Goal: Communication & Community: Share content

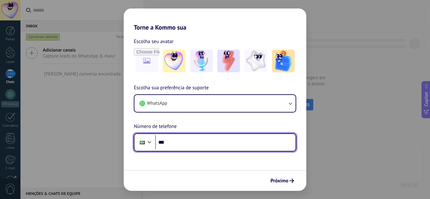
click at [188, 142] on input "***" at bounding box center [225, 142] width 140 height 14
type input "**********"
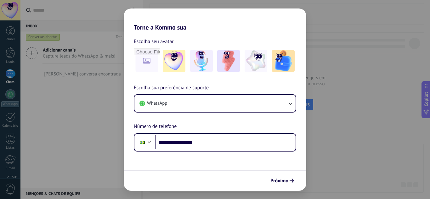
click at [283, 181] on span "Próximo" at bounding box center [280, 181] width 18 height 4
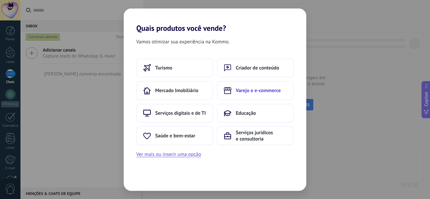
click at [248, 95] on button "Varejo e e-commerce" at bounding box center [255, 90] width 77 height 19
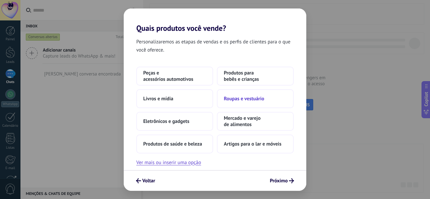
click at [239, 99] on span "Roupas e vestuário" at bounding box center [244, 99] width 40 height 6
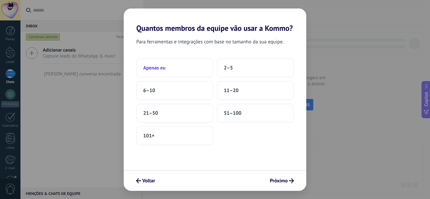
click at [182, 67] on button "Apenas eu" at bounding box center [174, 68] width 77 height 19
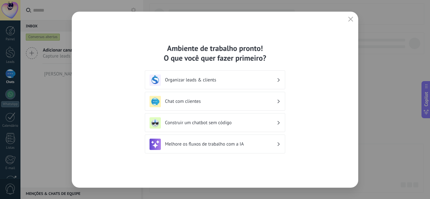
click at [198, 101] on h3 "Chat com clientes" at bounding box center [221, 102] width 112 height 6
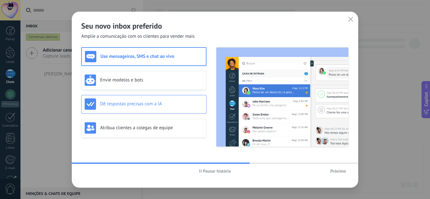
click at [130, 102] on h3 "Dê respostas precisas com a IA" at bounding box center [151, 104] width 103 height 6
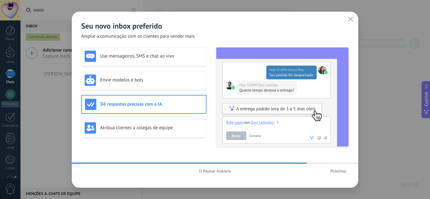
click at [336, 170] on span "Próximo" at bounding box center [338, 171] width 16 height 4
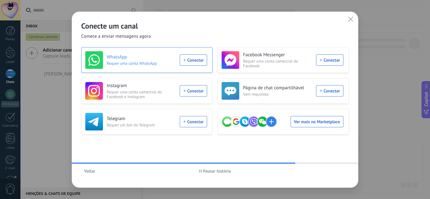
click at [196, 60] on div "WhatsApp Requer uma conta WhatsApp Conectar" at bounding box center [146, 60] width 122 height 18
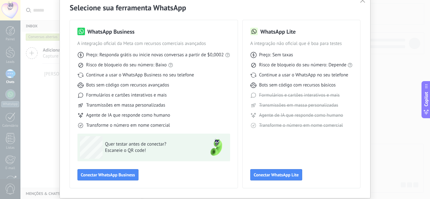
scroll to position [42, 0]
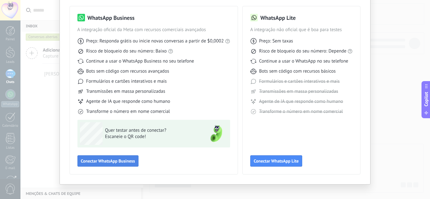
click at [115, 160] on span "Conectar WhatsApp Business" at bounding box center [108, 161] width 54 height 4
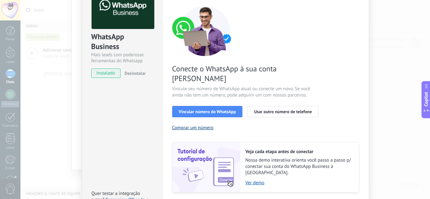
scroll to position [34, 0]
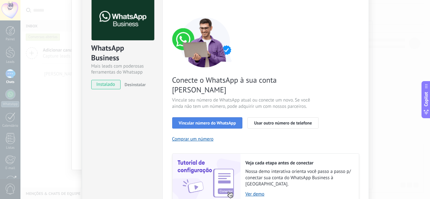
click at [191, 121] on span "Vincular número do WhatsApp" at bounding box center [207, 123] width 57 height 4
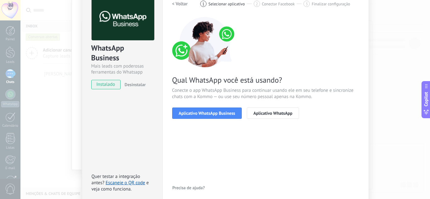
click at [191, 112] on span "Aplicativo WhatsApp Business" at bounding box center [207, 113] width 56 height 4
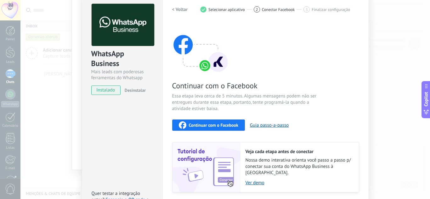
scroll to position [42, 0]
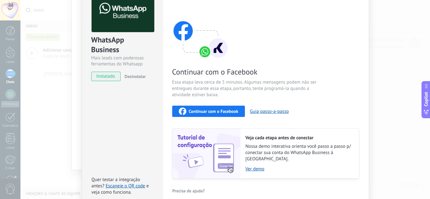
click at [213, 110] on span "Continuar com o Facebook" at bounding box center [213, 111] width 49 height 4
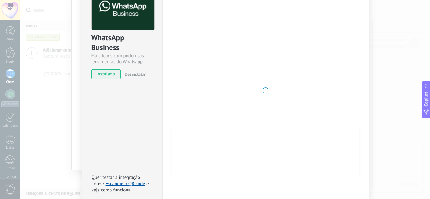
scroll to position [0, 0]
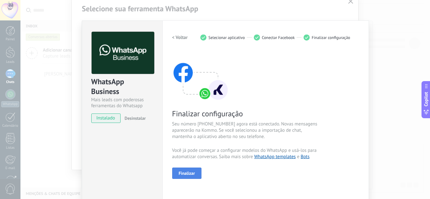
click at [188, 172] on span "Finalizar" at bounding box center [187, 173] width 16 height 4
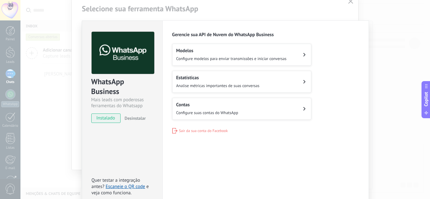
click at [221, 55] on div "Modelos Configure modelos para enviar transmissões e iniciar conversas" at bounding box center [231, 55] width 110 height 14
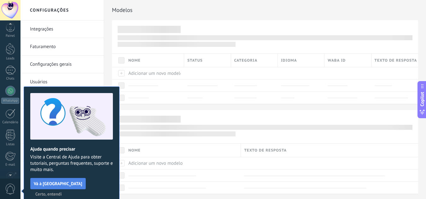
scroll to position [63, 0]
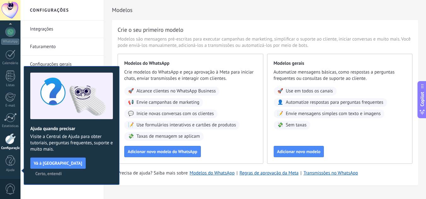
click at [62, 172] on span "Certo, entendi" at bounding box center [48, 174] width 26 height 4
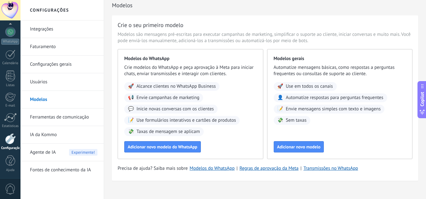
scroll to position [0, 0]
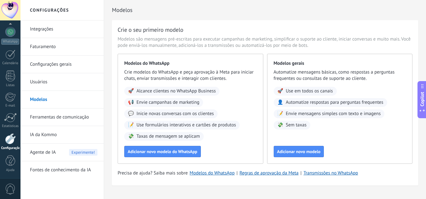
click at [8, 10] on div at bounding box center [10, 10] width 20 height 20
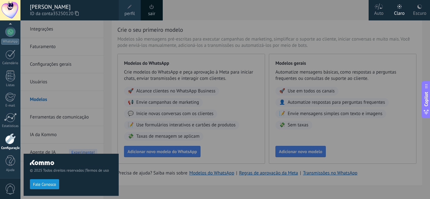
click at [85, 117] on div "© 2025 Todos direitos reservados | Termos de uso Fale Conosco" at bounding box center [71, 109] width 95 height 179
drag, startPoint x: 92, startPoint y: 104, endPoint x: 99, endPoint y: 95, distance: 11.5
click at [93, 104] on div "© 2025 Todos direitos reservados | Termos de uso Fale Conosco" at bounding box center [71, 109] width 95 height 179
click at [188, 12] on div at bounding box center [235, 99] width 430 height 199
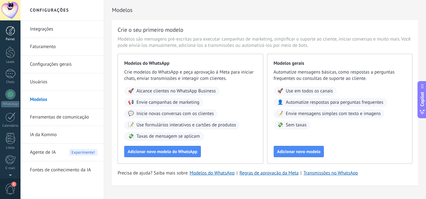
click at [10, 33] on div at bounding box center [10, 30] width 9 height 9
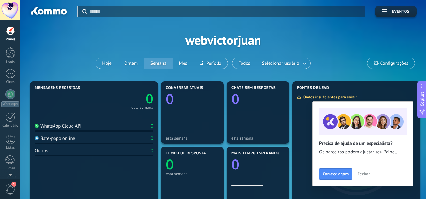
click at [364, 176] on span "Fechar" at bounding box center [363, 174] width 13 height 4
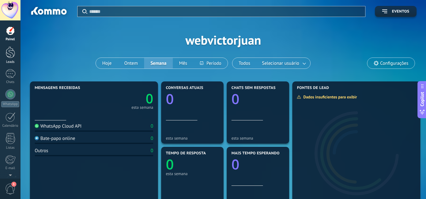
click at [9, 53] on div at bounding box center [10, 53] width 9 height 12
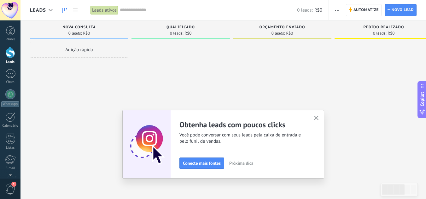
click at [318, 117] on icon "button" at bounding box center [316, 118] width 5 height 5
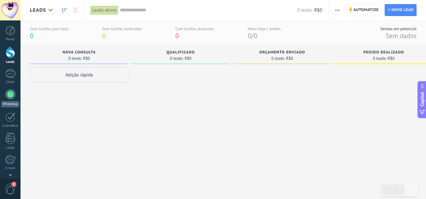
click at [5, 95] on link "WhatsApp" at bounding box center [10, 98] width 20 height 18
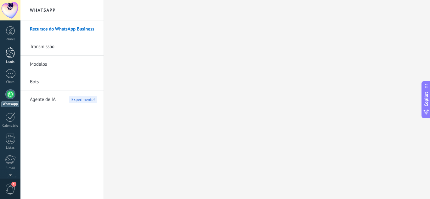
drag, startPoint x: 12, startPoint y: 54, endPoint x: 20, endPoint y: 56, distance: 8.2
click at [12, 54] on div at bounding box center [10, 53] width 9 height 12
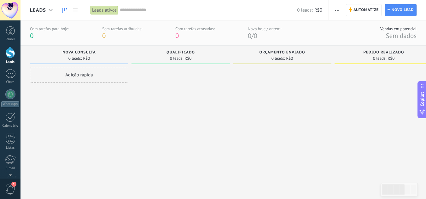
click at [341, 10] on button "button" at bounding box center [336, 10] width 9 height 12
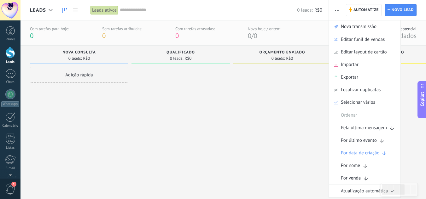
click at [227, 108] on div at bounding box center [180, 125] width 98 height 117
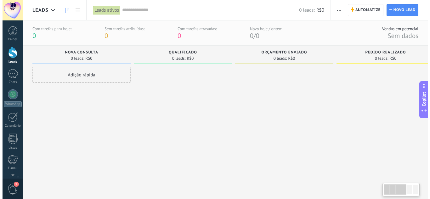
scroll to position [0, 0]
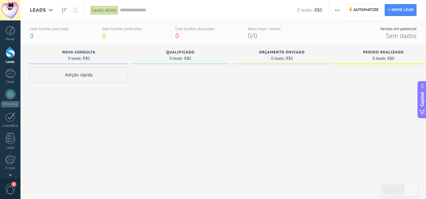
click at [65, 8] on link at bounding box center [64, 10] width 11 height 12
click at [77, 14] on link at bounding box center [75, 10] width 11 height 12
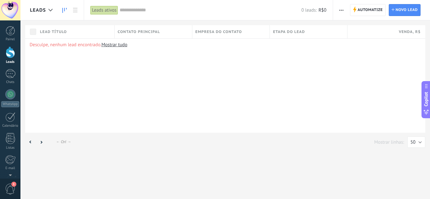
click at [63, 9] on icon at bounding box center [64, 10] width 4 height 5
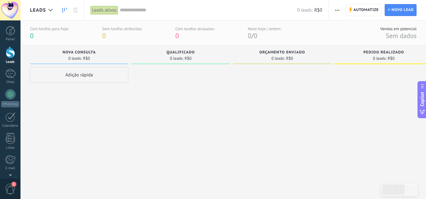
click at [138, 9] on input "text" at bounding box center [208, 10] width 177 height 7
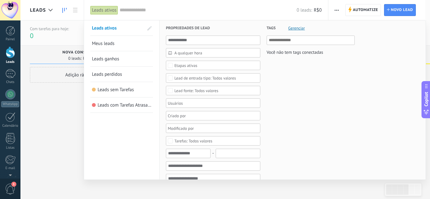
click at [108, 43] on span "Meus leads" at bounding box center [103, 44] width 23 height 6
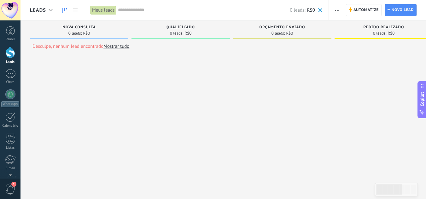
click at [9, 51] on div at bounding box center [10, 53] width 9 height 12
click at [394, 6] on span "Novo lead" at bounding box center [402, 9] width 22 height 11
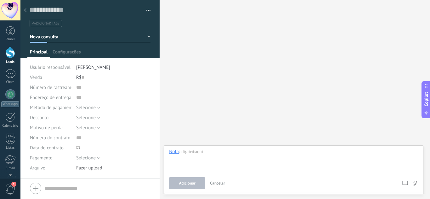
click at [57, 48] on div at bounding box center [90, 29] width 140 height 58
click at [57, 51] on span "Configurações" at bounding box center [67, 53] width 28 height 9
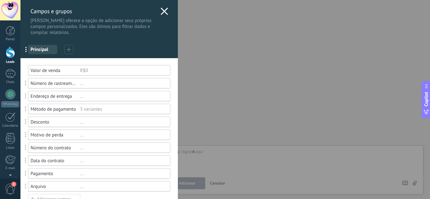
click at [163, 8] on icon at bounding box center [165, 12] width 8 height 8
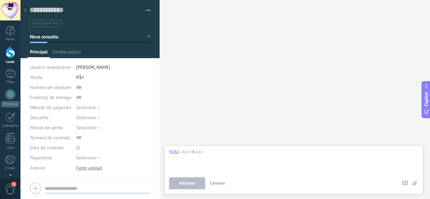
click at [85, 67] on span "[PERSON_NAME]" at bounding box center [93, 68] width 34 height 6
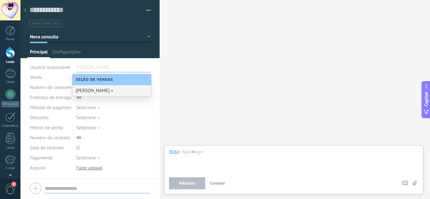
click at [122, 103] on div "Selecione [GEOGRAPHIC_DATA] Pagamento com cartão Dinheiro Selecione" at bounding box center [113, 108] width 74 height 10
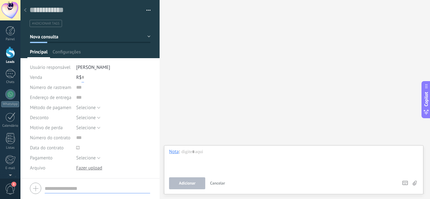
click at [83, 77] on input "text" at bounding box center [83, 77] width 3 height 10
type input "***"
click at [94, 108] on span "Selecione" at bounding box center [86, 108] width 20 height 6
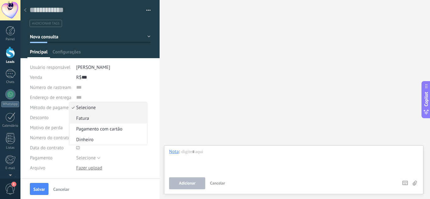
click at [92, 118] on span "Fatura" at bounding box center [107, 119] width 76 height 6
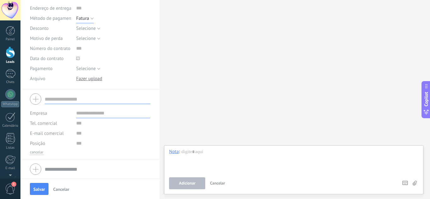
scroll to position [90, 0]
click at [36, 97] on div at bounding box center [90, 99] width 120 height 16
click at [57, 99] on input "text" at bounding box center [98, 99] width 106 height 10
click at [59, 166] on input "text" at bounding box center [98, 169] width 106 height 10
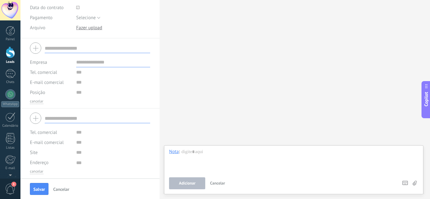
scroll to position [99, 0]
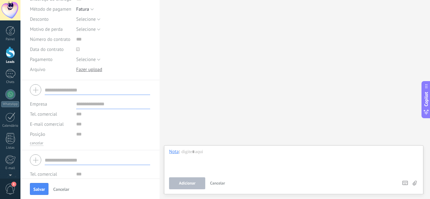
click at [68, 91] on input "text" at bounding box center [98, 90] width 106 height 10
type input "*"
type input "**********"
click at [75, 116] on div "Tel. comercial Comercial direto Celular Faz Casa Outros Tel. comercial Ligar Co…" at bounding box center [90, 114] width 120 height 10
click at [80, 115] on input "text" at bounding box center [113, 114] width 74 height 10
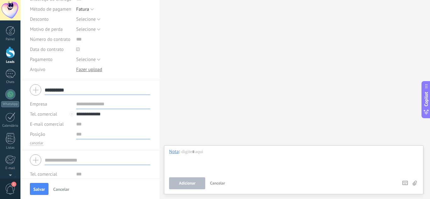
type input "**********"
click at [95, 135] on input "text" at bounding box center [113, 134] width 74 height 10
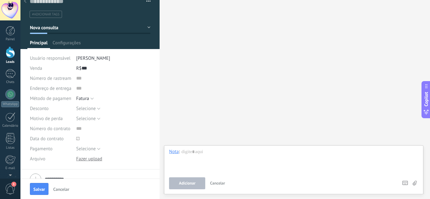
scroll to position [0, 0]
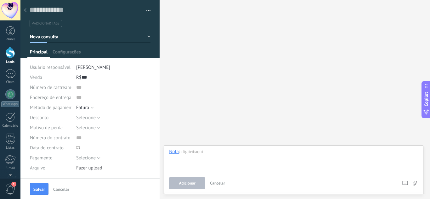
click at [41, 190] on span "Salvar" at bounding box center [39, 189] width 12 height 4
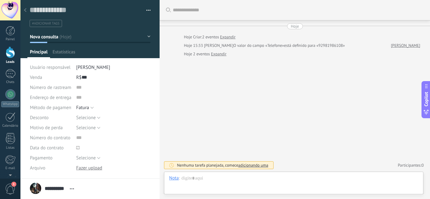
scroll to position [9, 0]
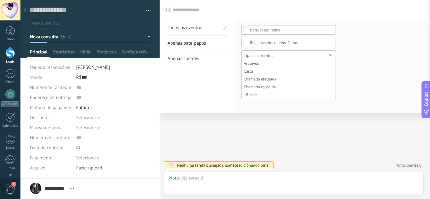
click at [214, 9] on input "text" at bounding box center [297, 10] width 249 height 7
click at [9, 53] on div at bounding box center [10, 53] width 9 height 12
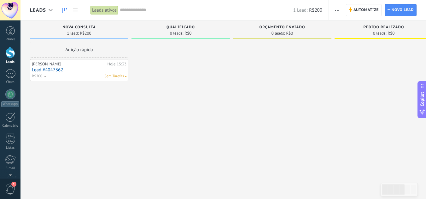
click at [110, 10] on div "Leads ativos" at bounding box center [104, 10] width 28 height 9
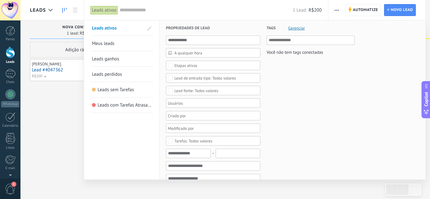
click at [130, 43] on link "Meus leads" at bounding box center [122, 43] width 60 height 15
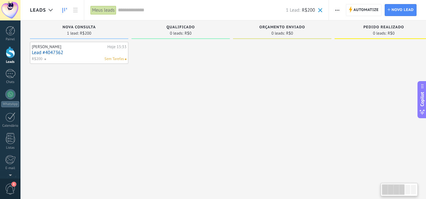
click at [66, 50] on link "Lead #4047362" at bounding box center [79, 52] width 95 height 5
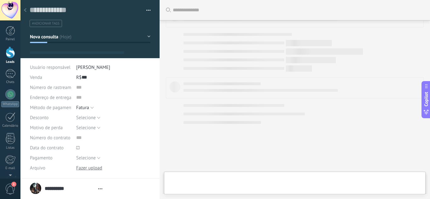
type textarea "**********"
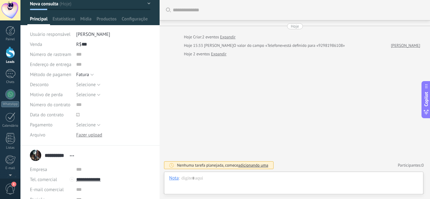
scroll to position [83, 0]
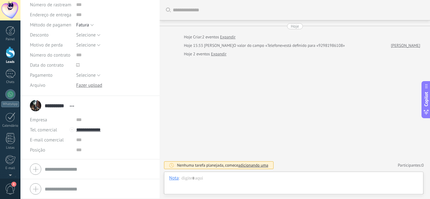
click at [36, 107] on div "**********" at bounding box center [53, 106] width 47 height 16
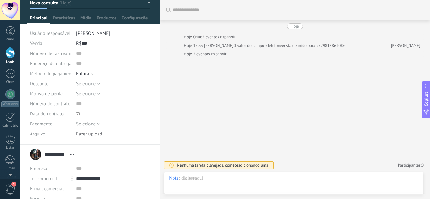
scroll to position [0, 0]
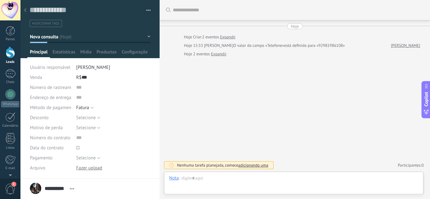
click at [25, 10] on use at bounding box center [25, 10] width 3 height 4
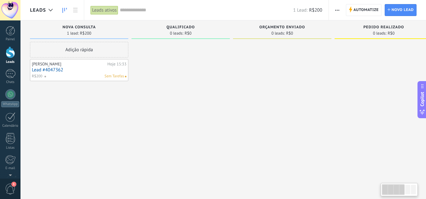
click at [336, 10] on icon "button" at bounding box center [337, 10] width 4 height 1
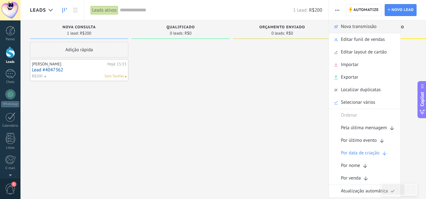
click at [341, 29] on span "Nova transmissão" at bounding box center [359, 26] width 36 height 13
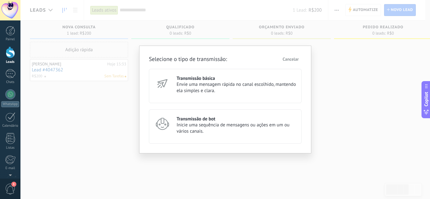
click at [248, 84] on span "Envie uma mensagem rápida no canal escolhido, mantendo ela simples e clara." at bounding box center [236, 88] width 119 height 13
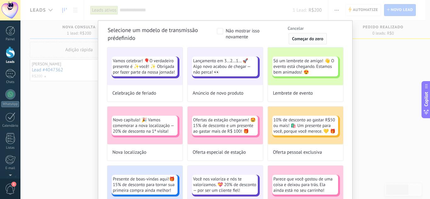
click at [306, 38] on span "Começar do zero" at bounding box center [307, 39] width 31 height 4
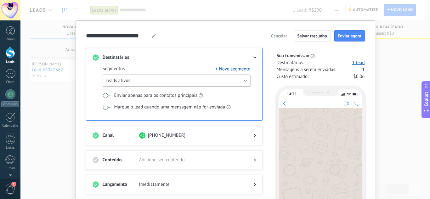
click at [134, 81] on button "Leads ativos" at bounding box center [177, 81] width 148 height 12
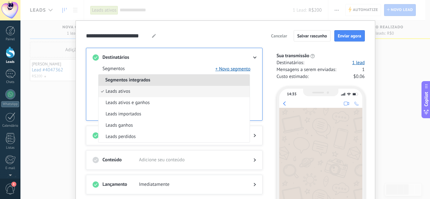
click at [134, 81] on span "Segmentos integrados" at bounding box center [128, 80] width 59 height 6
click at [94, 81] on div "Segmentos + Novo segmento Segmentos integrados Leads ativos Leads ativos e ganh…" at bounding box center [174, 91] width 163 height 60
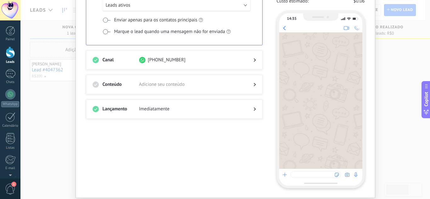
scroll to position [84, 0]
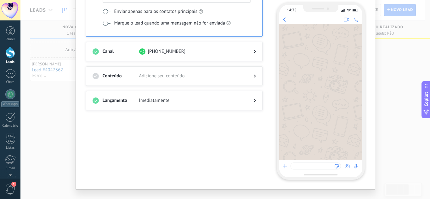
click at [148, 77] on span "Adicione seu conteúdo" at bounding box center [191, 76] width 104 height 6
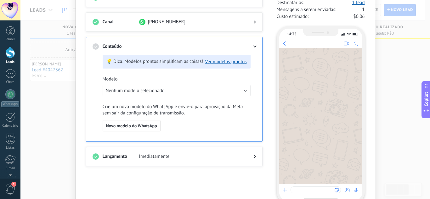
scroll to position [53, 0]
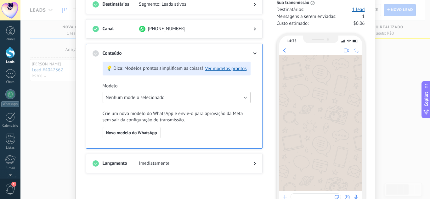
click at [156, 99] on span "Nenhum modelo selecionado" at bounding box center [135, 98] width 59 height 6
click at [184, 96] on span "Nenhum modelo selecionado" at bounding box center [174, 98] width 150 height 6
click at [175, 79] on div "💡 Dica: Modelos prontos simplificam as coisas! Ver modelos prontos Modelo Nenhu…" at bounding box center [177, 105] width 148 height 86
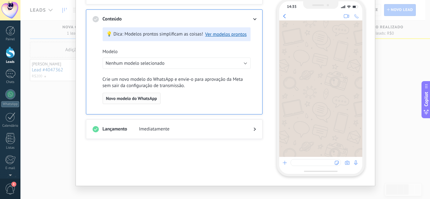
scroll to position [95, 0]
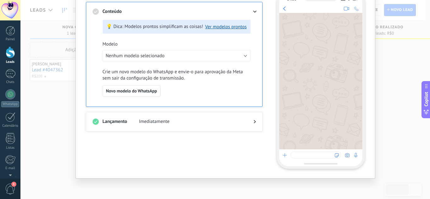
click at [148, 72] on span "Crie um novo modelo do WhatsApp e envie-o para aprovação da Meta sem sair da co…" at bounding box center [177, 75] width 148 height 13
click at [161, 73] on span "Crie um novo modelo do WhatsApp e envie-o para aprovação da Meta sem sair da co…" at bounding box center [177, 75] width 148 height 13
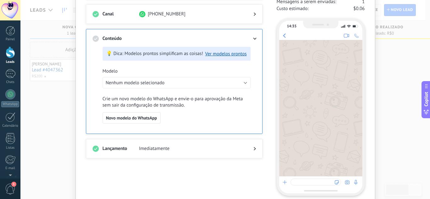
scroll to position [53, 0]
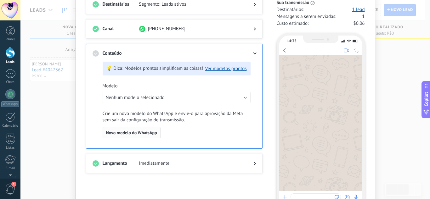
click at [134, 131] on span "Novo modelo do WhatsApp" at bounding box center [131, 133] width 51 height 4
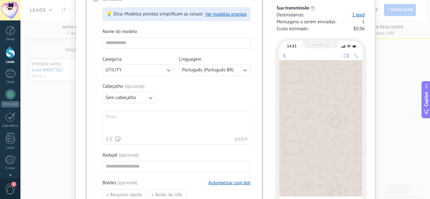
scroll to position [137, 0]
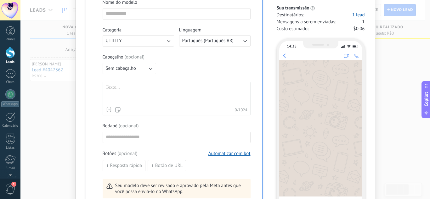
click at [128, 71] on span "Sem cabeçalho" at bounding box center [121, 69] width 30 height 6
click at [115, 89] on span "Imagem ou arquivo" at bounding box center [125, 90] width 39 height 6
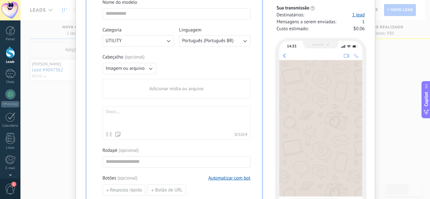
click at [163, 89] on span "Adicionar mídia ou arquivo" at bounding box center [176, 89] width 54 height 6
click at [0, 0] on input "Adicionar mídia ou arquivo" at bounding box center [0, 0] width 0 height 0
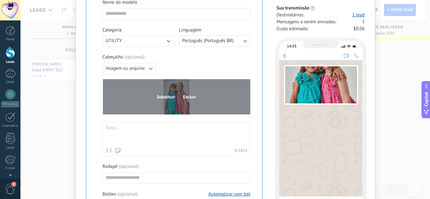
scroll to position [179, 0]
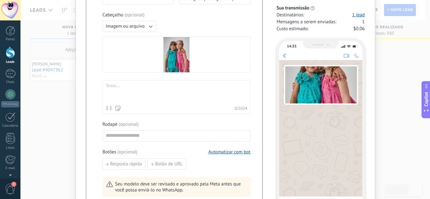
click at [122, 91] on div at bounding box center [177, 93] width 142 height 20
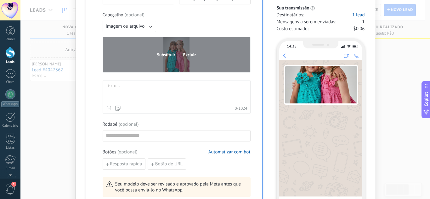
click at [185, 55] on span "Excluir" at bounding box center [189, 55] width 13 height 4
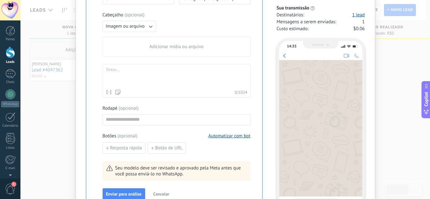
click at [117, 23] on span "Imagem ou arquivo" at bounding box center [125, 26] width 39 height 6
click at [184, 46] on span "Adicionar mídia ou arquivo" at bounding box center [176, 47] width 54 height 6
click at [0, 0] on input "Adicionar mídia ou arquivo" at bounding box center [0, 0] width 0 height 0
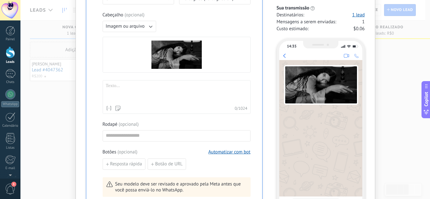
click at [135, 88] on div at bounding box center [177, 93] width 142 height 20
paste div
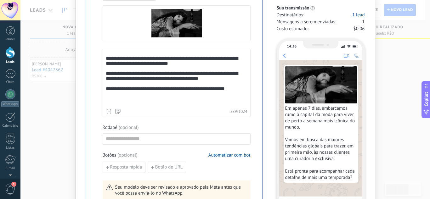
scroll to position [221, 0]
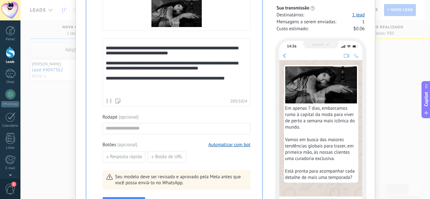
click at [121, 123] on div "Rodapé ( opcional )" at bounding box center [177, 124] width 148 height 20
click at [122, 127] on input at bounding box center [176, 128] width 147 height 10
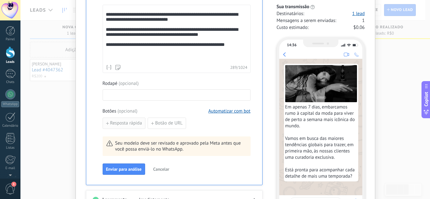
scroll to position [263, 0]
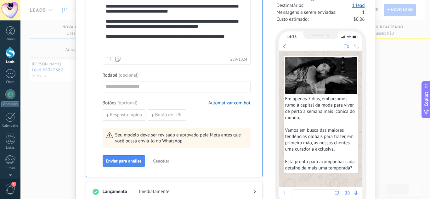
click at [95, 85] on div "**********" at bounding box center [174, 12] width 163 height 330
click at [123, 86] on input at bounding box center [176, 87] width 147 height 10
paste input "**********"
type input "**********"
click at [155, 115] on span "Botão de URL" at bounding box center [169, 115] width 28 height 4
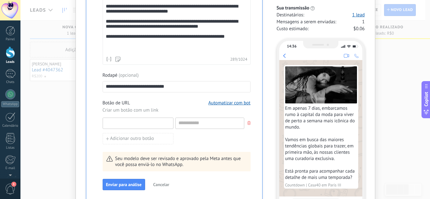
click at [126, 123] on input at bounding box center [138, 123] width 70 height 10
click at [122, 112] on span "Criar um botão com um link" at bounding box center [131, 110] width 56 height 6
click at [107, 121] on input at bounding box center [138, 123] width 70 height 10
click at [89, 121] on div "**********" at bounding box center [174, 17] width 177 height 367
click at [104, 121] on input at bounding box center [138, 123] width 70 height 10
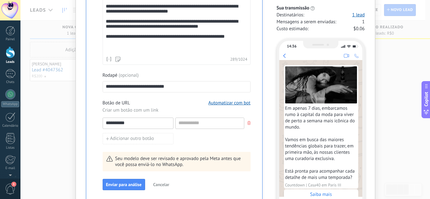
type input "**********"
click at [201, 125] on input at bounding box center [210, 123] width 68 height 10
paste input "**********"
type input "**********"
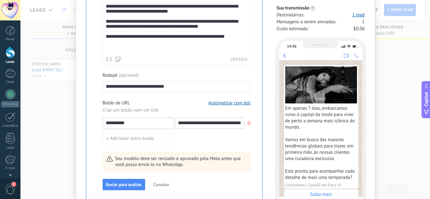
scroll to position [0, 0]
click at [187, 129] on div "**********" at bounding box center [209, 123] width 69 height 11
click at [188, 125] on input "**********" at bounding box center [210, 123] width 68 height 10
paste input "**********"
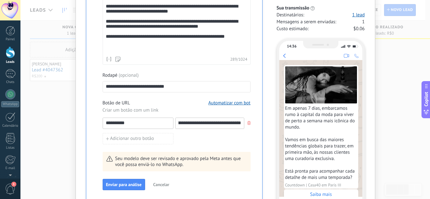
type input "**********"
click at [186, 144] on div "Adicionar outro botão" at bounding box center [177, 136] width 148 height 15
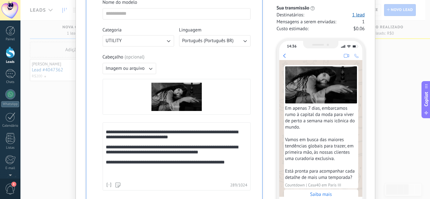
scroll to position [95, 0]
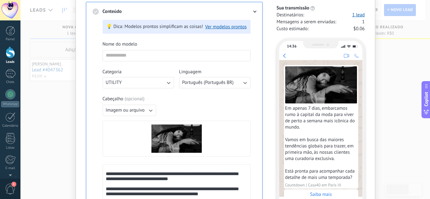
click at [137, 79] on button "UTILITY" at bounding box center [139, 82] width 72 height 11
click at [123, 92] on span "MARKETING" at bounding box center [118, 93] width 25 height 6
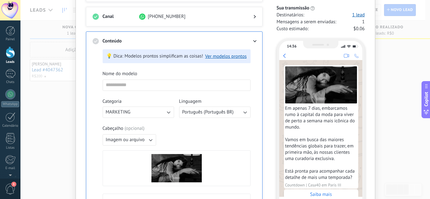
scroll to position [53, 0]
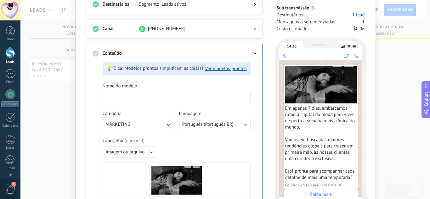
click at [125, 96] on input at bounding box center [176, 97] width 147 height 10
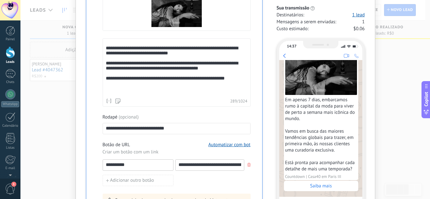
scroll to position [263, 0]
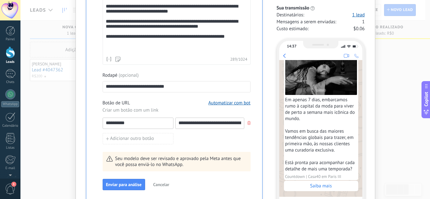
type input "**********"
click at [104, 124] on input "**********" at bounding box center [138, 123] width 70 height 10
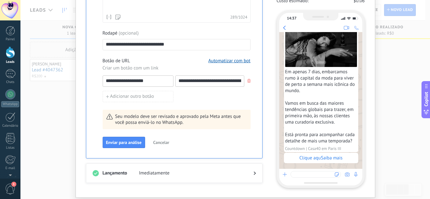
drag, startPoint x: 150, startPoint y: 80, endPoint x: 125, endPoint y: 80, distance: 24.9
click at [125, 80] on input "**********" at bounding box center [138, 81] width 70 height 10
type input "**********"
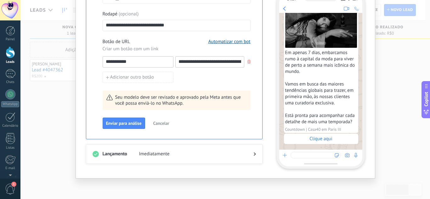
scroll to position [27, 0]
drag, startPoint x: 142, startPoint y: 60, endPoint x: 71, endPoint y: 56, distance: 71.3
type input "*"
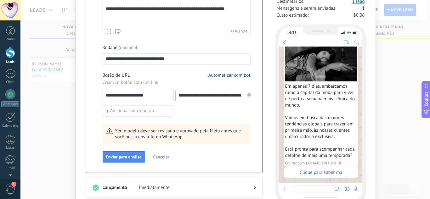
scroll to position [283, 0]
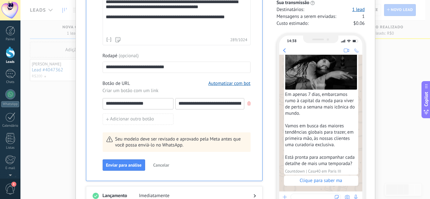
drag, startPoint x: 120, startPoint y: 103, endPoint x: 128, endPoint y: 103, distance: 7.2
click at [128, 103] on input "**********" at bounding box center [138, 104] width 70 height 10
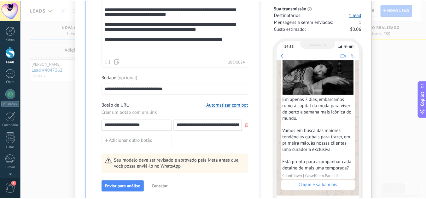
scroll to position [240, 0]
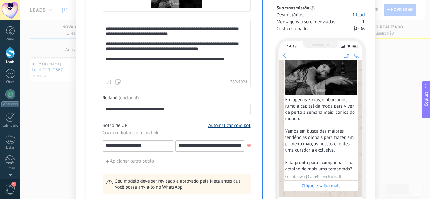
type input "**********"
click at [224, 127] on button "Automatizar com bot" at bounding box center [230, 126] width 42 height 6
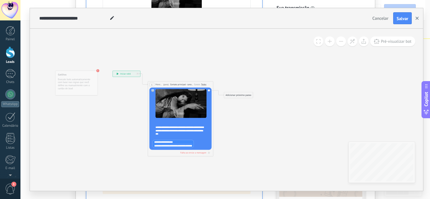
click at [417, 18] on icon "button" at bounding box center [417, 18] width 3 height 3
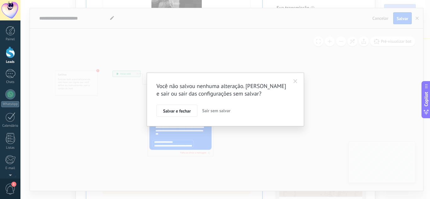
click at [213, 111] on span "Sair sem salvar" at bounding box center [216, 111] width 28 height 6
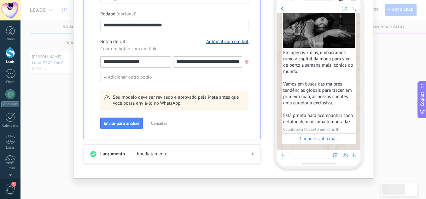
scroll to position [11, 0]
click at [126, 121] on span "Enviar para análise" at bounding box center [122, 123] width 36 height 4
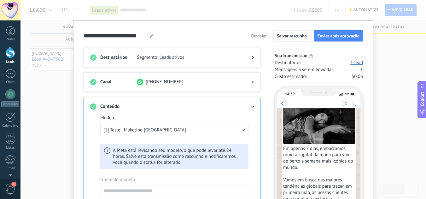
scroll to position [0, 0]
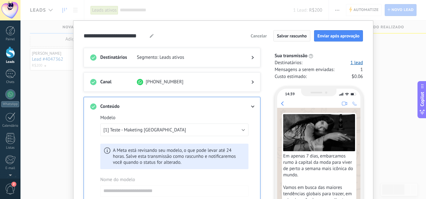
click at [296, 37] on span "Salvar rascunho" at bounding box center [292, 36] width 30 height 4
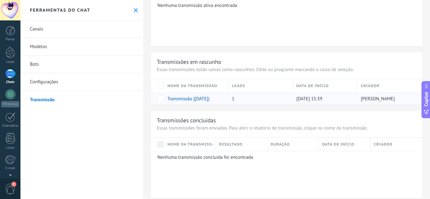
scroll to position [396, 0]
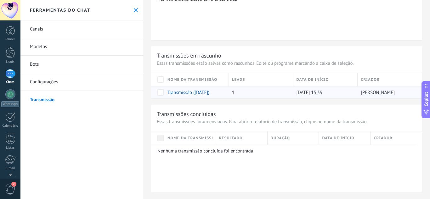
click at [196, 94] on link "Transmissão ([DATE])" at bounding box center [189, 93] width 42 height 6
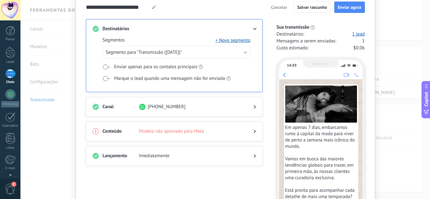
scroll to position [42, 0]
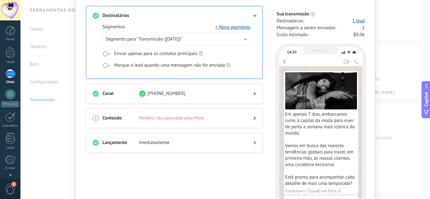
click at [237, 118] on span "Modelo não aprovado pela Meta" at bounding box center [191, 118] width 104 height 6
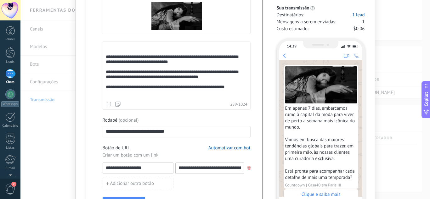
scroll to position [248, 0]
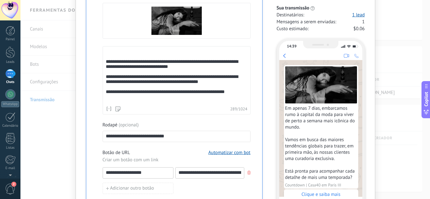
click at [117, 108] on icon at bounding box center [117, 108] width 5 height 5
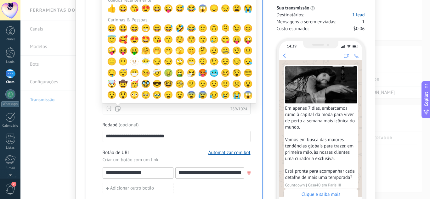
scroll to position [6, 0]
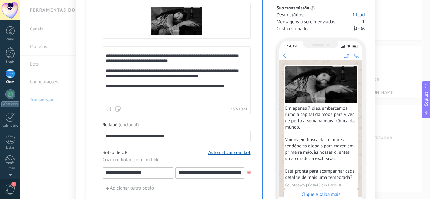
click at [93, 106] on div "**********" at bounding box center [174, 42] width 163 height 361
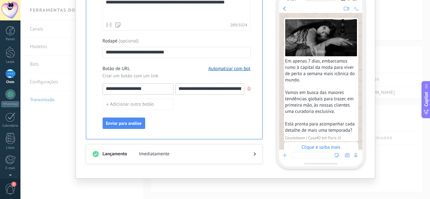
scroll to position [27, 0]
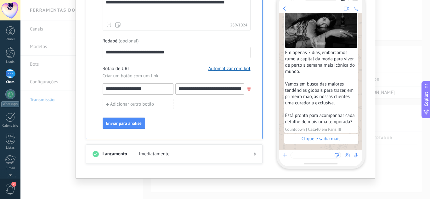
drag, startPoint x: 94, startPoint y: 52, endPoint x: 32, endPoint y: 52, distance: 61.4
click at [42, 52] on div "**********" at bounding box center [225, 99] width 410 height 199
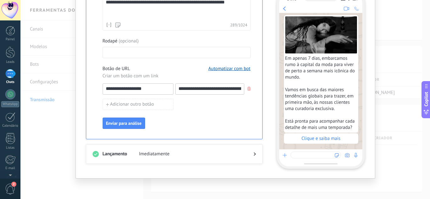
scroll to position [21, 0]
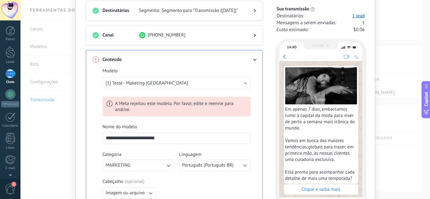
scroll to position [0, 0]
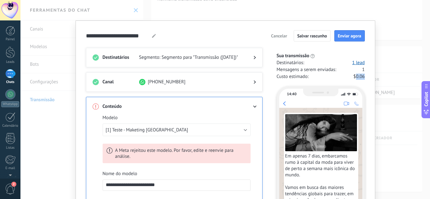
drag, startPoint x: 363, startPoint y: 77, endPoint x: 356, endPoint y: 77, distance: 7.2
click at [356, 77] on span "$0.06" at bounding box center [359, 77] width 11 height 6
copy span "0.06"
click at [389, 59] on div "**********" at bounding box center [225, 99] width 410 height 199
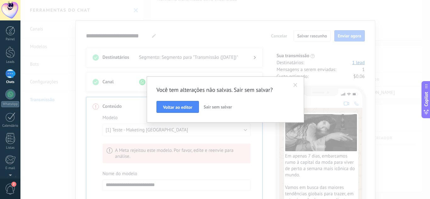
click at [299, 83] on span at bounding box center [295, 85] width 10 height 11
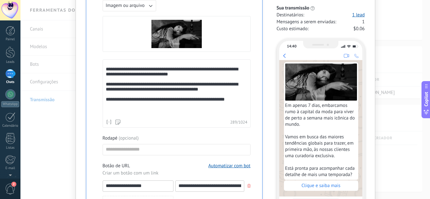
scroll to position [206, 0]
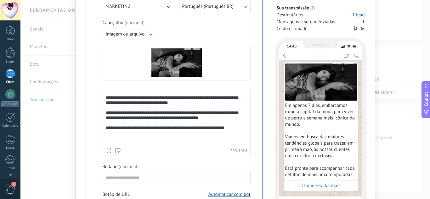
click at [114, 94] on div "**********" at bounding box center [176, 115] width 140 height 60
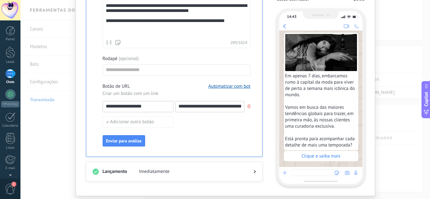
scroll to position [332, 0]
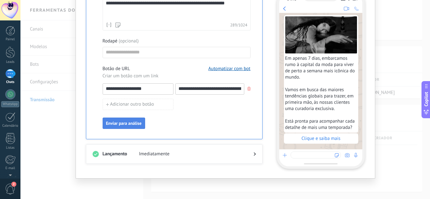
click at [128, 124] on span "Enviar para análise" at bounding box center [124, 123] width 36 height 4
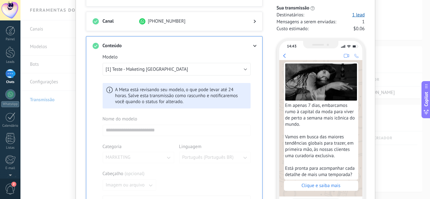
scroll to position [44, 0]
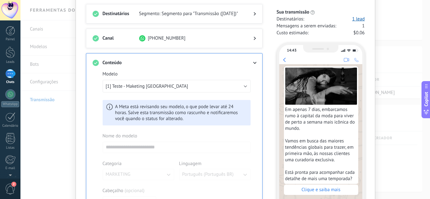
click at [252, 63] on div at bounding box center [250, 63] width 13 height 6
click at [253, 63] on icon at bounding box center [255, 63] width 4 height 2
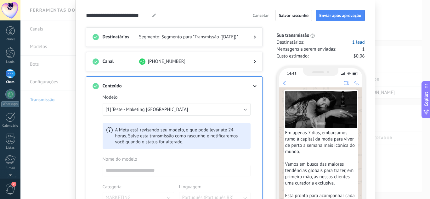
scroll to position [0, 0]
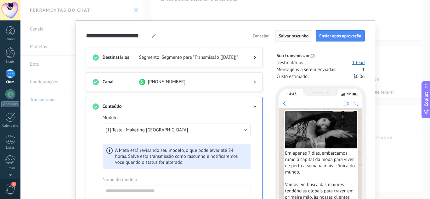
click at [287, 35] on span "Salvar rascunho" at bounding box center [294, 36] width 30 height 4
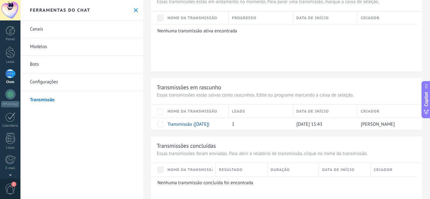
scroll to position [396, 0]
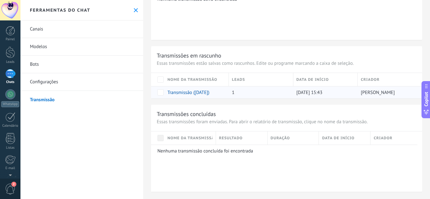
click at [199, 93] on link "Transmissão ([DATE])" at bounding box center [189, 93] width 42 height 6
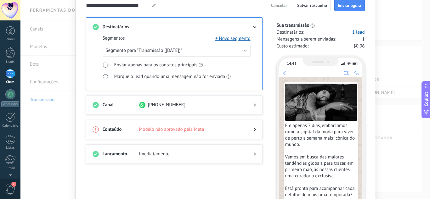
scroll to position [11, 0]
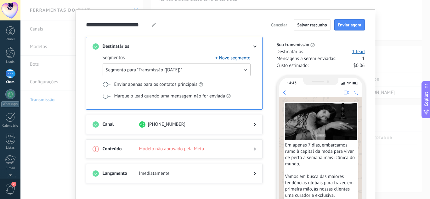
click at [128, 69] on span "Segmento para "Transmissão ([DATE])"" at bounding box center [144, 70] width 77 height 6
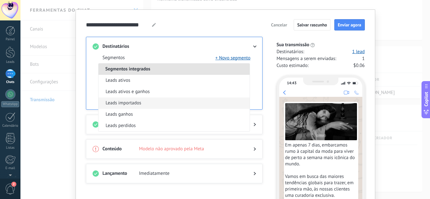
click at [130, 102] on span "Leads importados" at bounding box center [124, 103] width 36 height 6
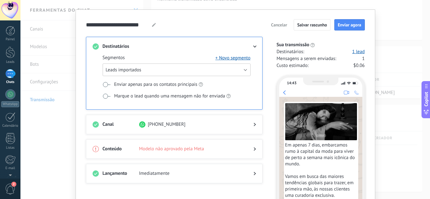
click at [125, 71] on span "Leads importados" at bounding box center [124, 70] width 36 height 6
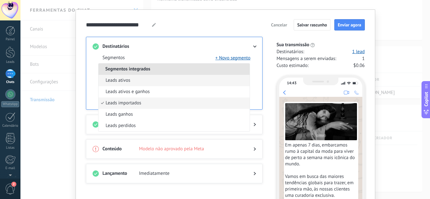
click at [122, 80] on span "Leads ativos" at bounding box center [118, 80] width 25 height 6
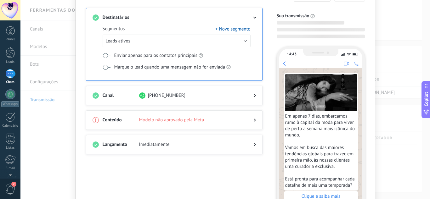
scroll to position [53, 0]
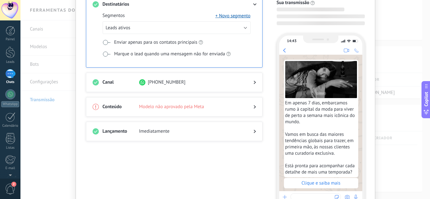
click at [248, 104] on div at bounding box center [250, 107] width 13 height 6
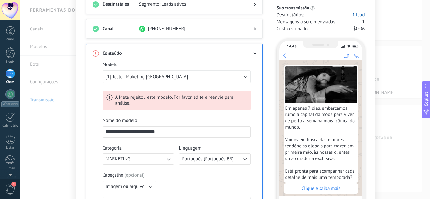
click at [155, 99] on div "A Meta rejeitou este modelo. Por favor, edite e reenvie para análise." at bounding box center [177, 101] width 148 height 20
click at [108, 98] on icon at bounding box center [109, 98] width 6 height 6
drag, startPoint x: 108, startPoint y: 97, endPoint x: 124, endPoint y: 105, distance: 18.2
click at [108, 97] on icon at bounding box center [109, 98] width 6 height 6
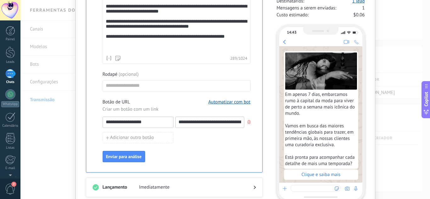
scroll to position [305, 0]
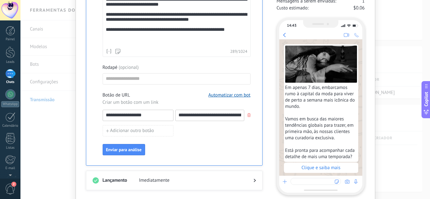
drag, startPoint x: 107, startPoint y: 50, endPoint x: 102, endPoint y: 57, distance: 8.8
click at [103, 57] on div "**********" at bounding box center [177, 11] width 148 height 290
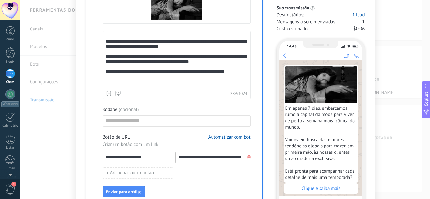
click at [106, 43] on div "**********" at bounding box center [177, 61] width 142 height 54
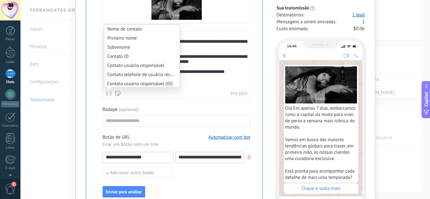
click at [108, 92] on icon at bounding box center [109, 93] width 6 height 6
click at [154, 39] on li "Primeiro nome" at bounding box center [142, 38] width 76 height 9
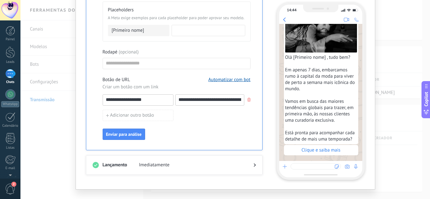
scroll to position [380, 0]
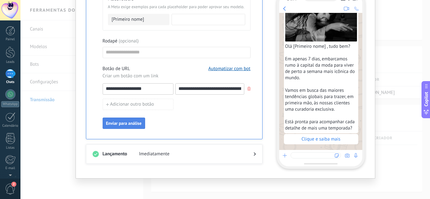
click at [125, 123] on span "Enviar para análise" at bounding box center [124, 123] width 36 height 4
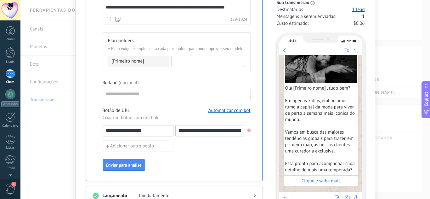
click at [182, 64] on input at bounding box center [208, 61] width 73 height 10
type input "******"
click at [130, 171] on button "Enviar para análise" at bounding box center [124, 165] width 43 height 11
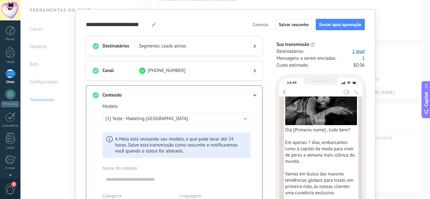
scroll to position [8, 0]
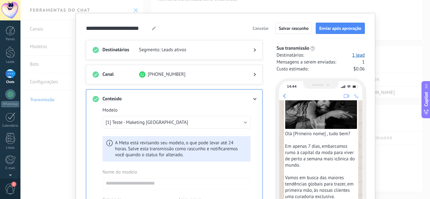
click at [285, 28] on span "Salvar rascunho" at bounding box center [294, 28] width 30 height 4
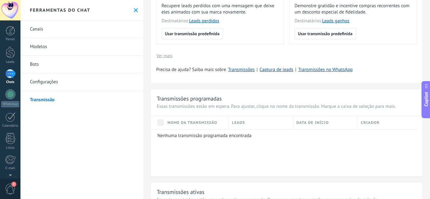
scroll to position [168, 0]
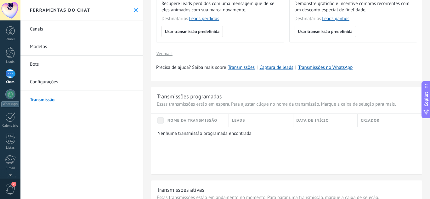
click at [49, 82] on link "Configurações" at bounding box center [81, 82] width 123 height 18
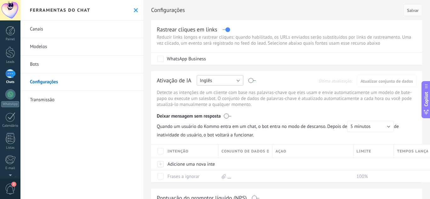
click at [217, 82] on button "Inglês" at bounding box center [220, 80] width 47 height 10
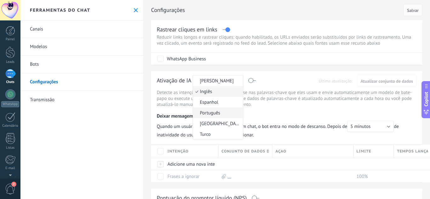
click at [213, 112] on span "Português" at bounding box center [217, 113] width 48 height 6
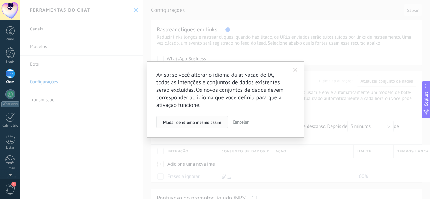
click at [191, 124] on span "Mudar de idioma mesmo assim" at bounding box center [192, 122] width 58 height 4
